Goal: Transaction & Acquisition: Book appointment/travel/reservation

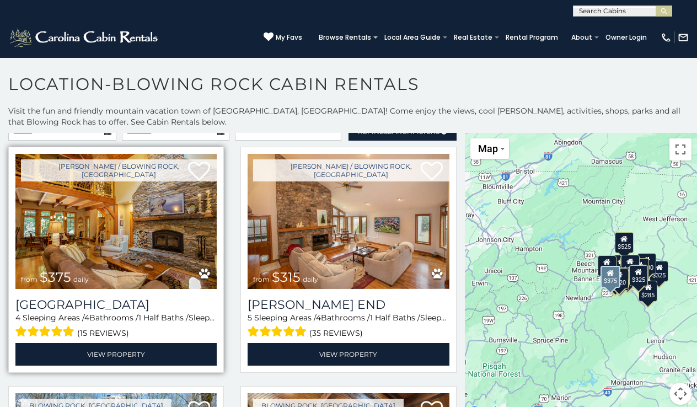
scroll to position [8, 0]
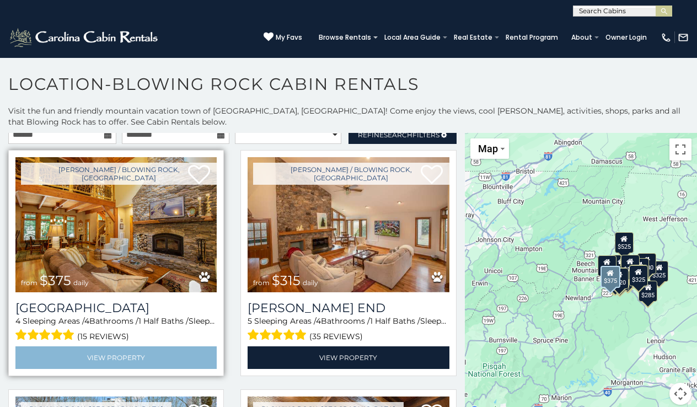
click at [106, 353] on link "View Property" at bounding box center [115, 357] width 201 height 23
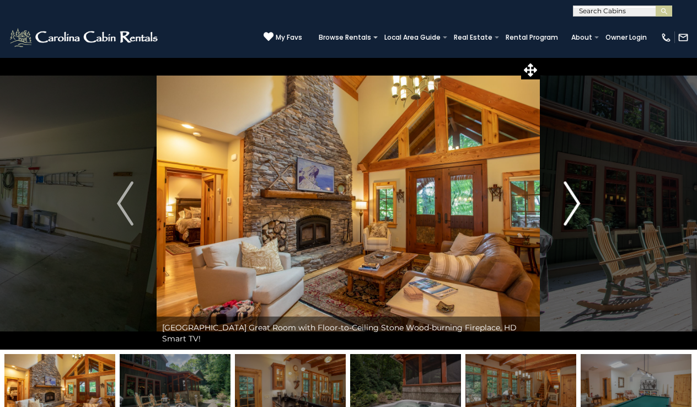
click at [574, 197] on img "Next" at bounding box center [572, 203] width 17 height 44
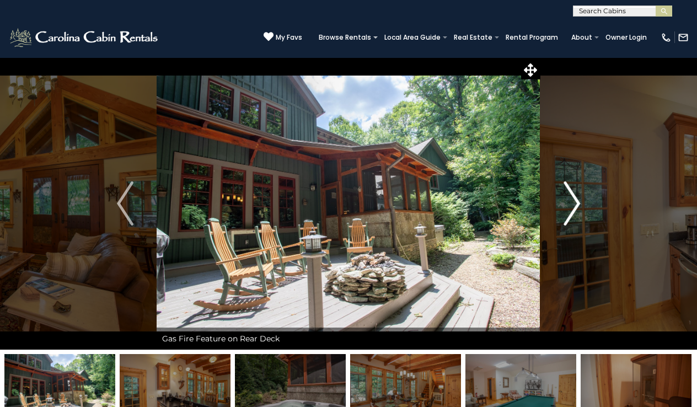
click at [572, 200] on img "Next" at bounding box center [572, 203] width 17 height 44
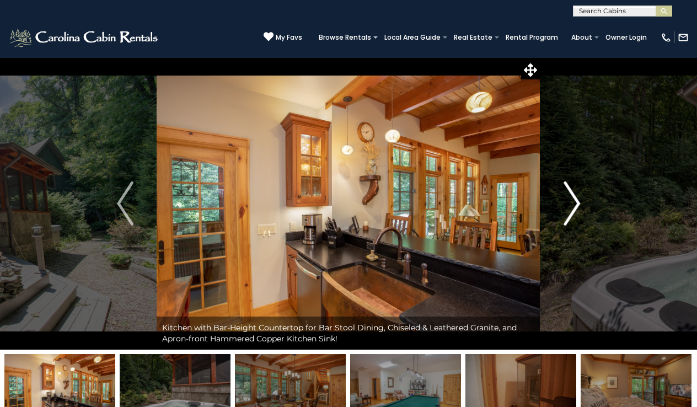
click at [572, 200] on img "Next" at bounding box center [572, 203] width 17 height 44
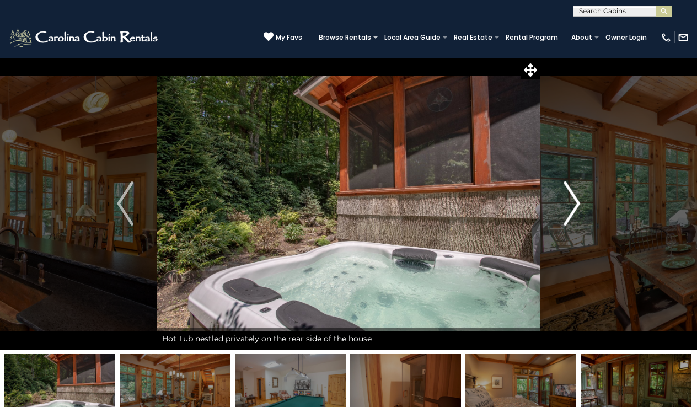
click at [572, 200] on img "Next" at bounding box center [572, 203] width 17 height 44
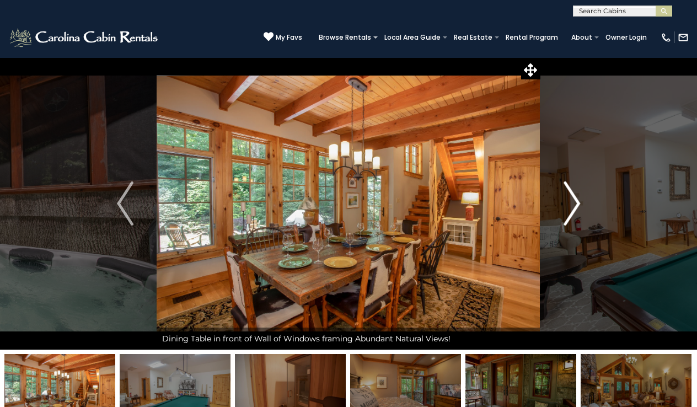
click at [572, 200] on img "Next" at bounding box center [572, 203] width 17 height 44
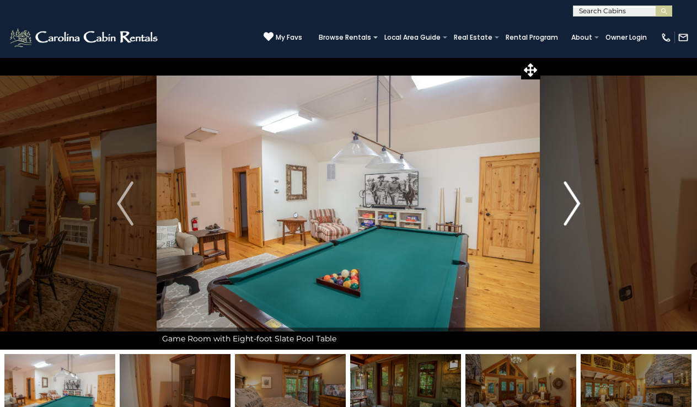
click at [572, 200] on img "Next" at bounding box center [572, 203] width 17 height 44
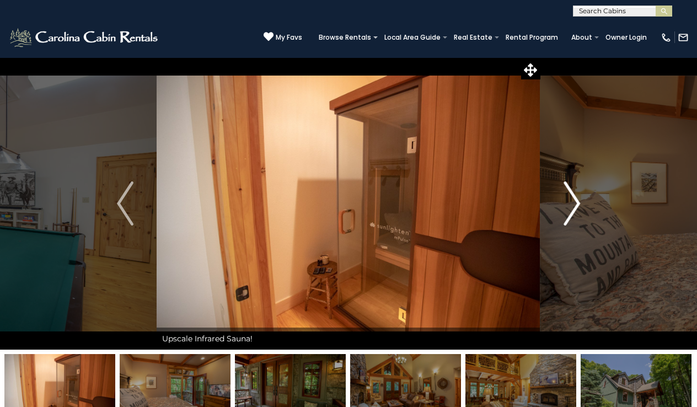
click at [573, 200] on img "Next" at bounding box center [572, 203] width 17 height 44
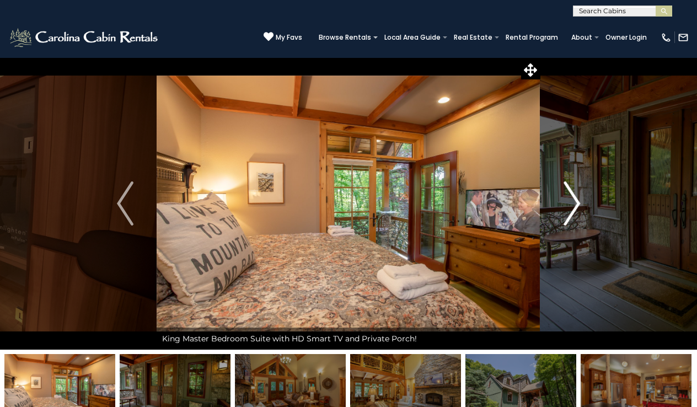
click at [573, 200] on img "Next" at bounding box center [572, 203] width 17 height 44
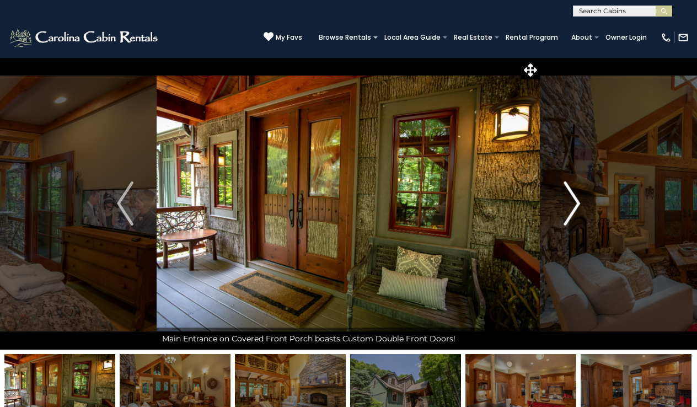
click at [573, 200] on img "Next" at bounding box center [572, 203] width 17 height 44
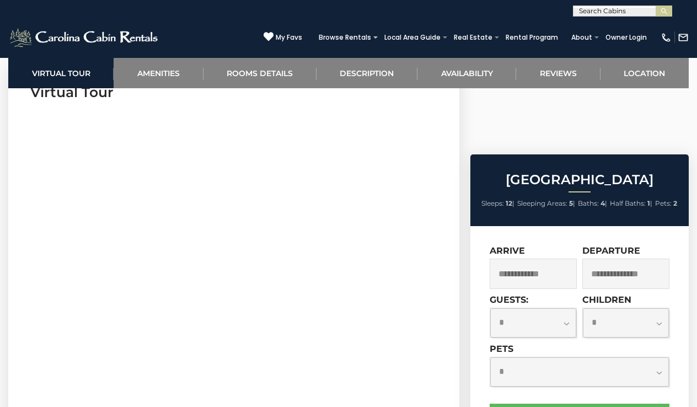
scroll to position [492, 0]
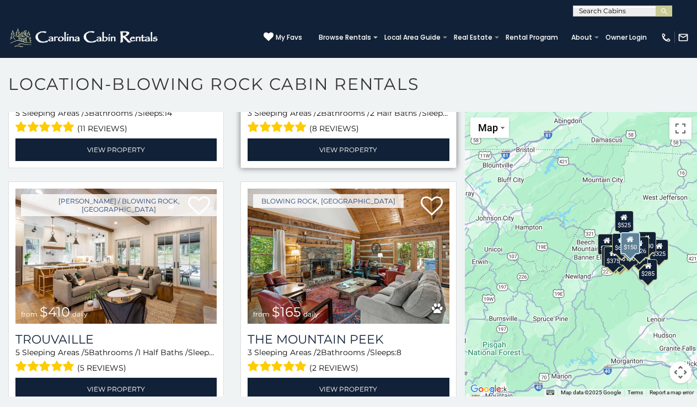
scroll to position [2832, 0]
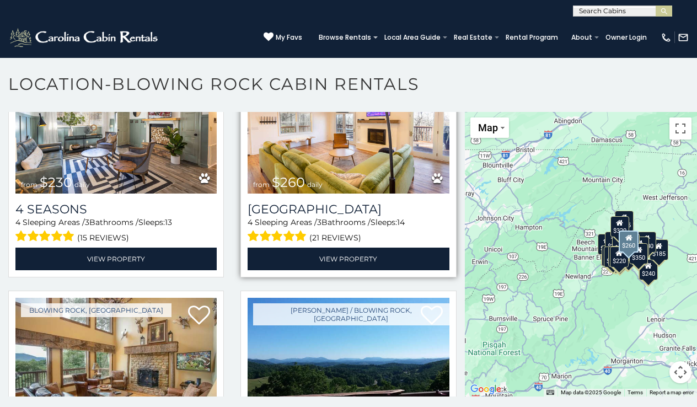
scroll to position [3914, 0]
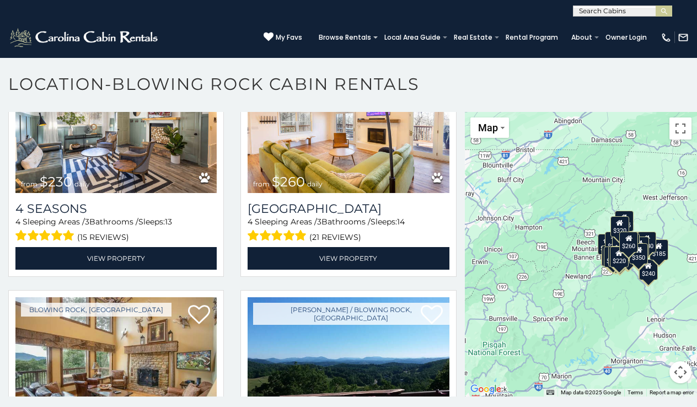
click at [668, 38] on img at bounding box center [666, 37] width 11 height 11
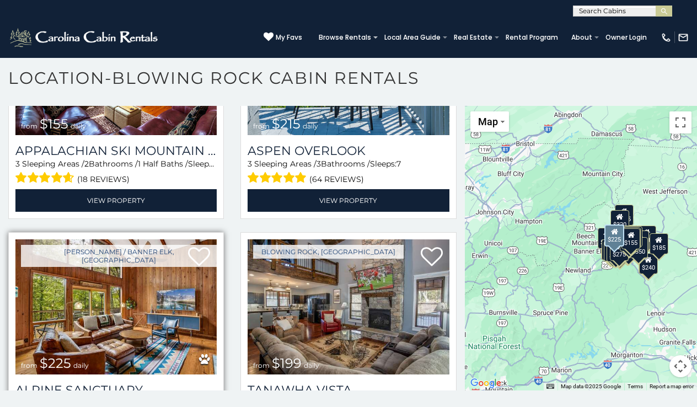
scroll to position [6, 0]
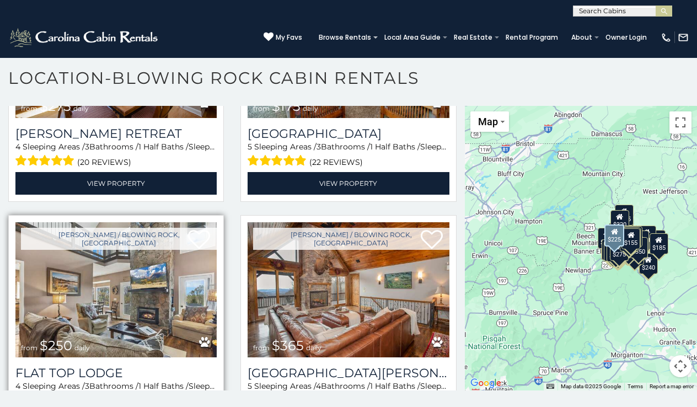
click at [189, 292] on div "Boone / Blowing Rock, NC from $250 daily Flat Top Lodge 4 Sleeping Areas / 3 Ba…" at bounding box center [116, 328] width 216 height 226
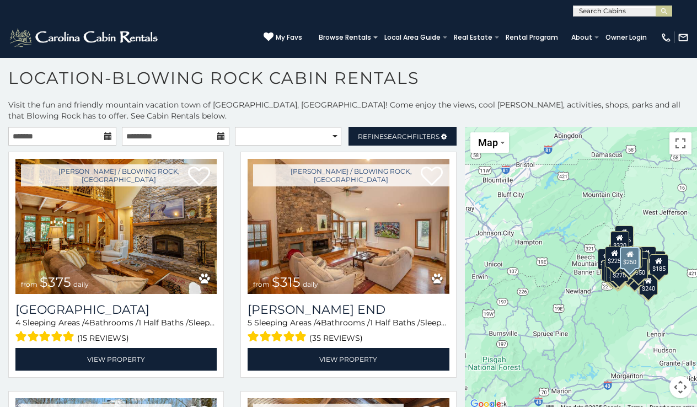
scroll to position [0, 0]
select select "**********"
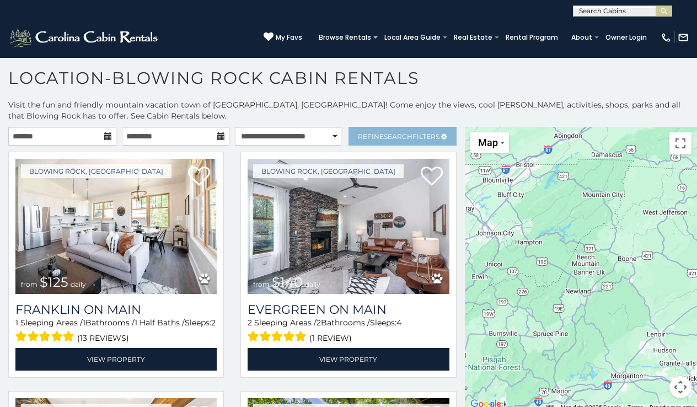
click at [411, 137] on span "Refine Search Filters" at bounding box center [399, 136] width 82 height 8
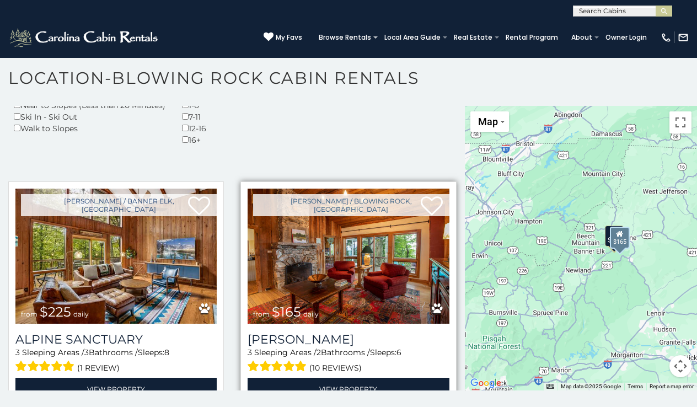
scroll to position [331, 0]
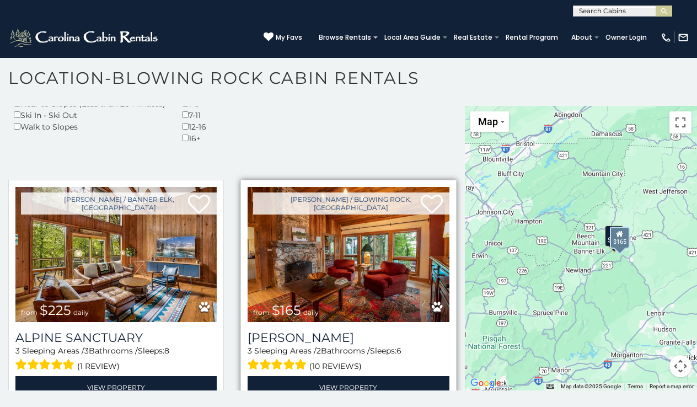
click at [352, 300] on img at bounding box center [348, 254] width 201 height 135
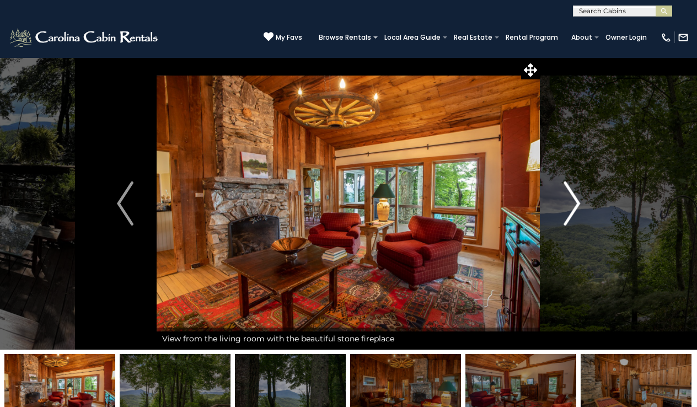
click at [566, 212] on img "Next" at bounding box center [572, 203] width 17 height 44
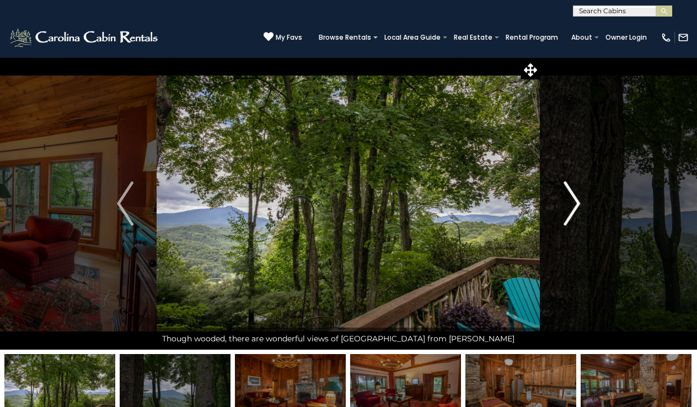
click at [566, 212] on img "Next" at bounding box center [572, 203] width 17 height 44
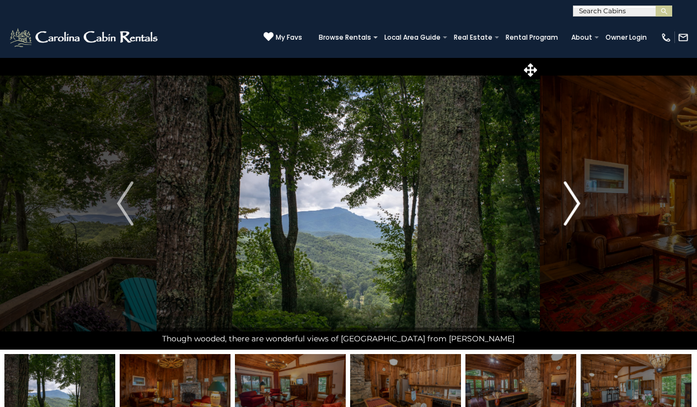
click at [566, 212] on img "Next" at bounding box center [572, 203] width 17 height 44
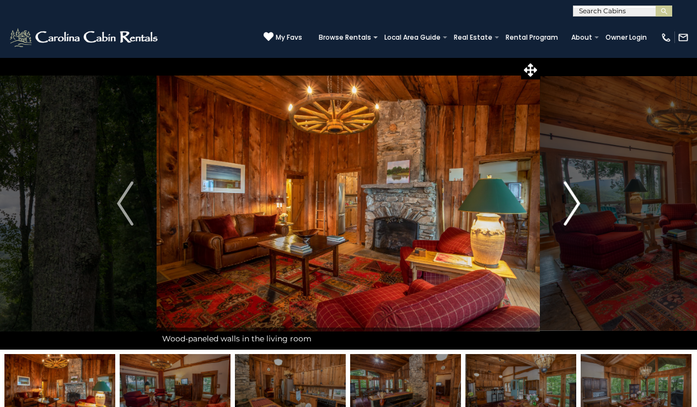
click at [566, 212] on img "Next" at bounding box center [572, 203] width 17 height 44
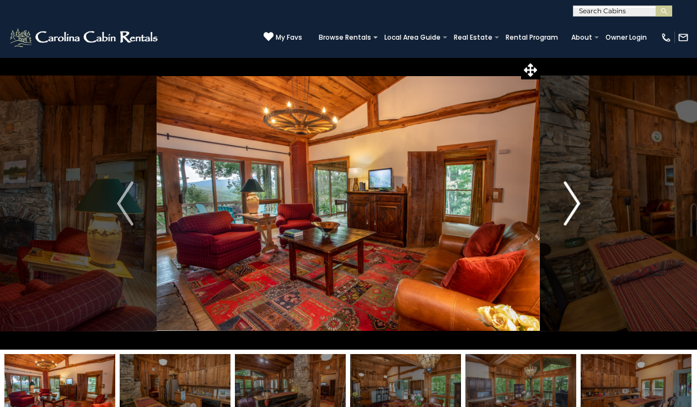
click at [566, 212] on img "Next" at bounding box center [572, 203] width 17 height 44
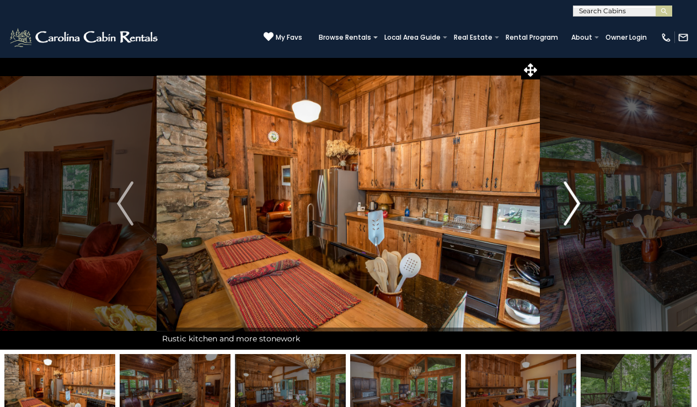
click at [566, 212] on img "Next" at bounding box center [572, 203] width 17 height 44
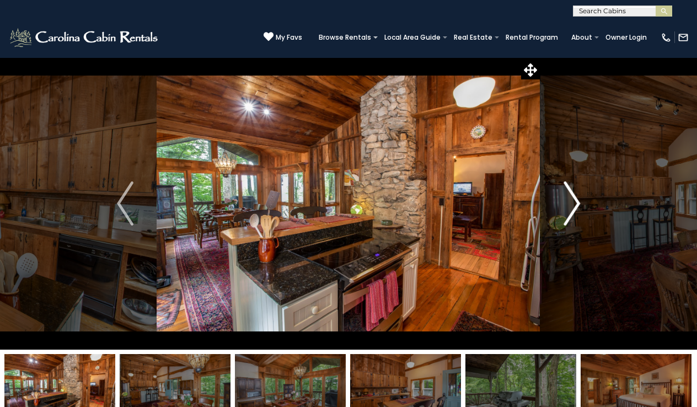
click at [566, 212] on img "Next" at bounding box center [572, 203] width 17 height 44
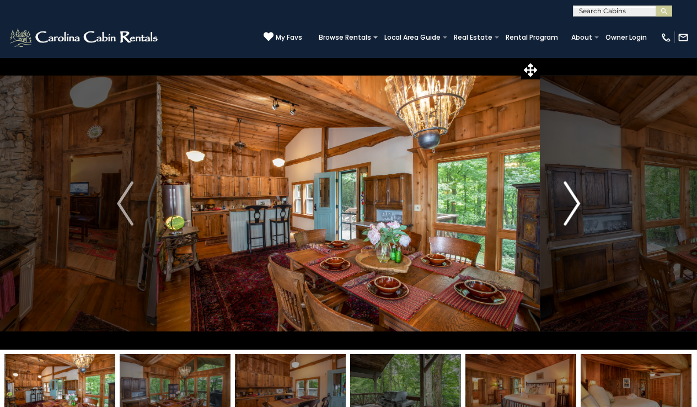
click at [565, 210] on img "Next" at bounding box center [572, 203] width 17 height 44
